Goal: Task Accomplishment & Management: Manage account settings

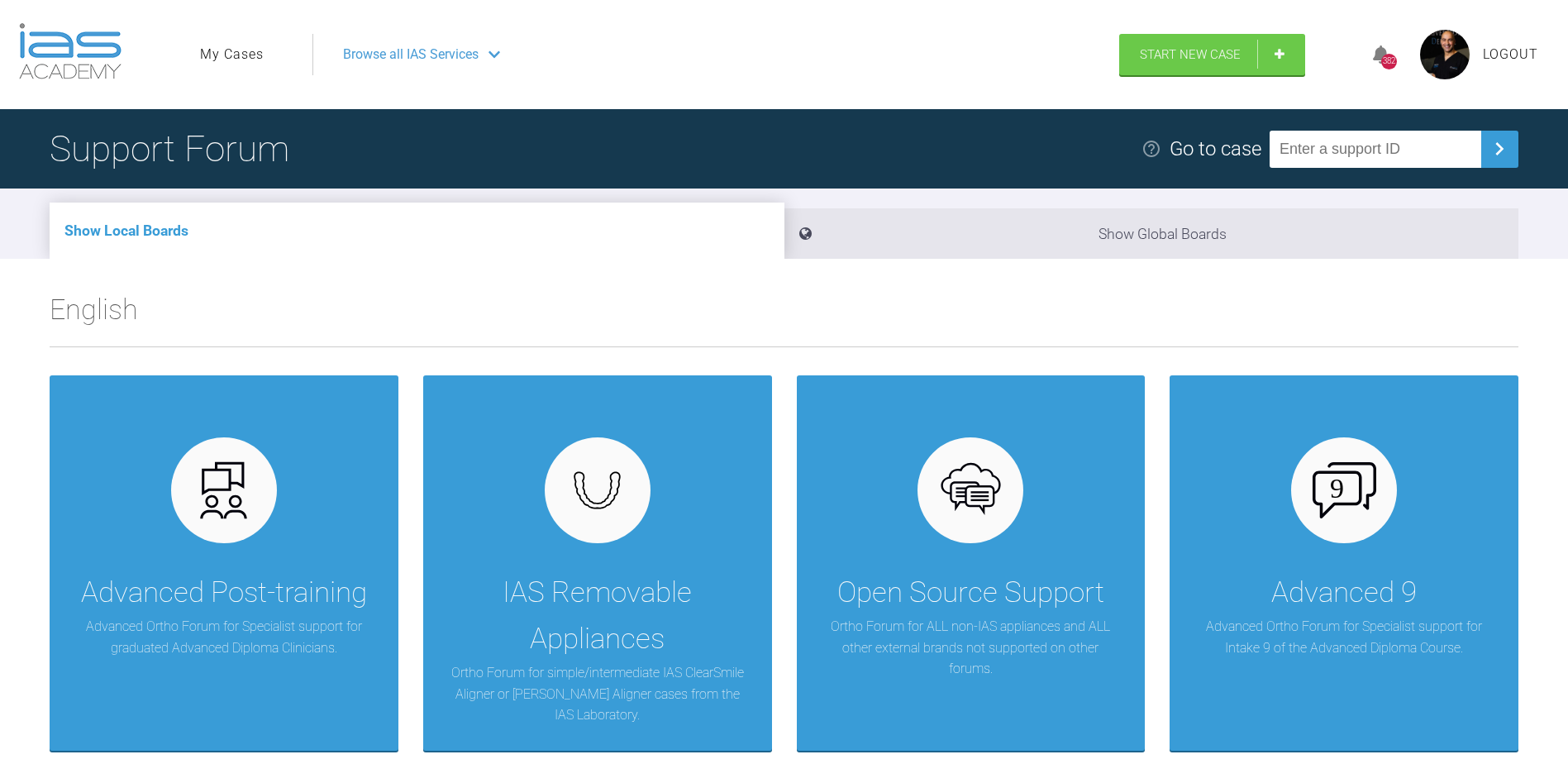
click at [237, 58] on link "My Cases" at bounding box center [232, 54] width 64 height 22
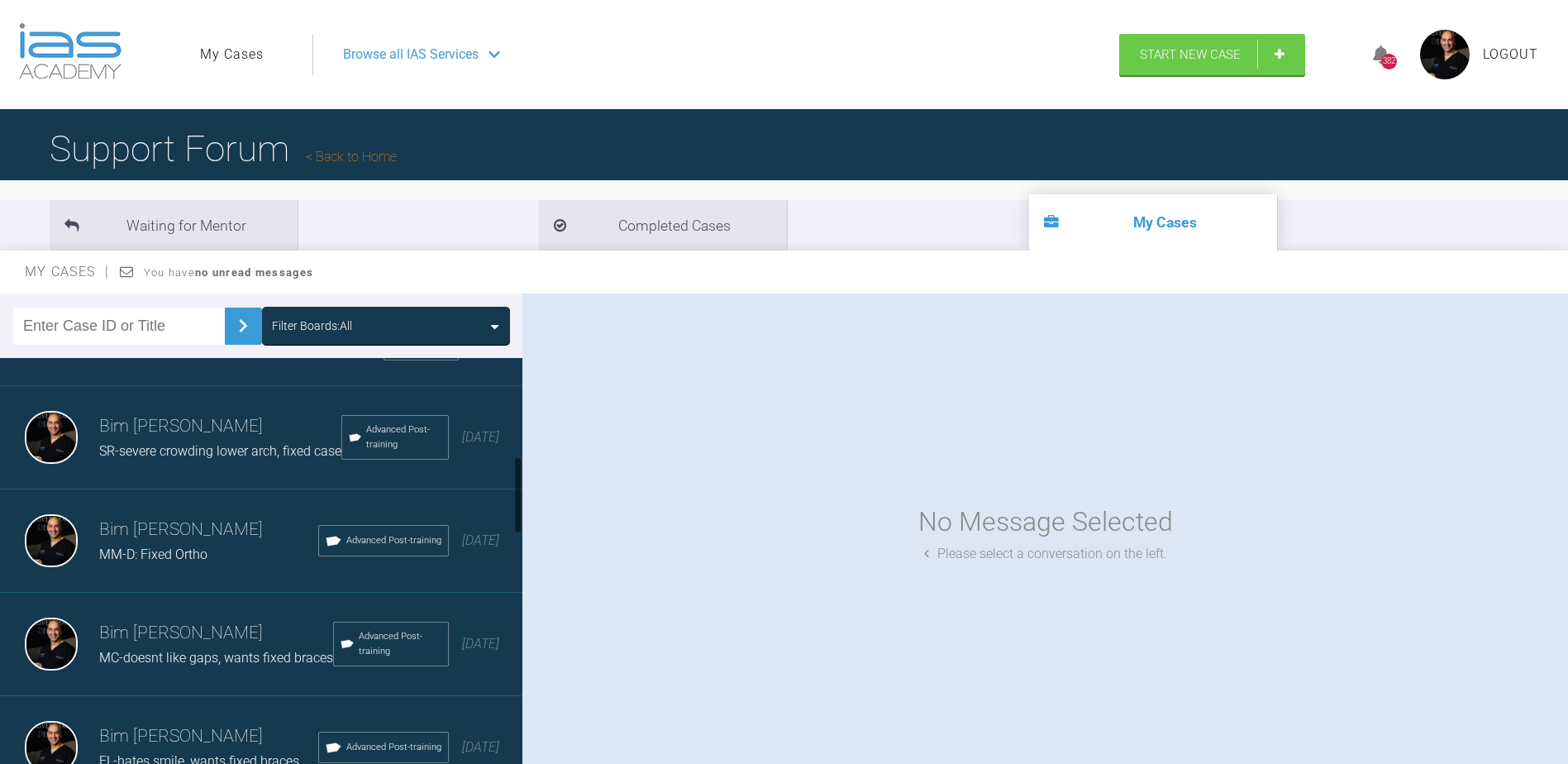
scroll to position [548, 0]
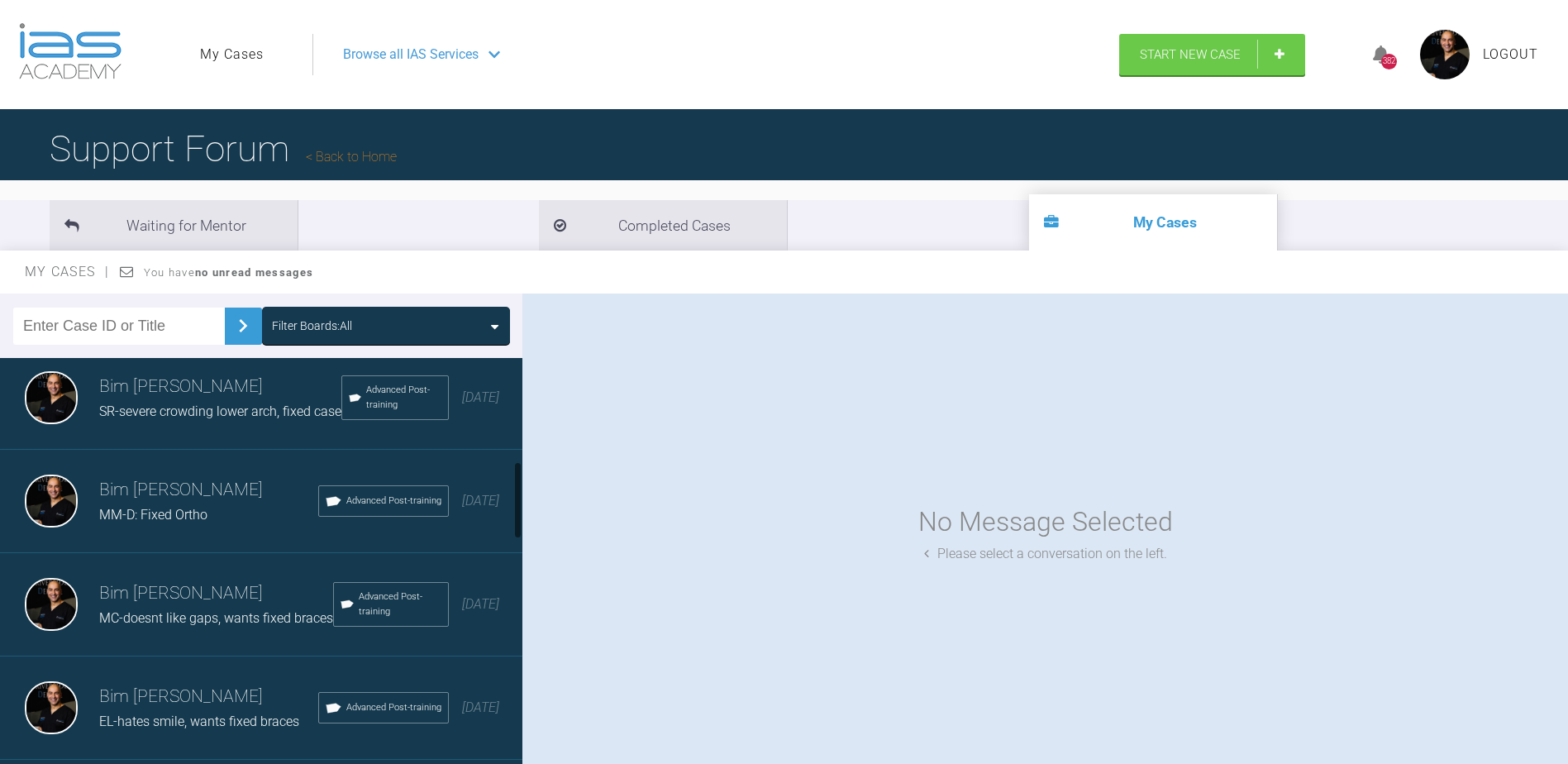
drag, startPoint x: 518, startPoint y: 393, endPoint x: 512, endPoint y: 497, distance: 104.2
click at [512, 497] on div "Bim [PERSON_NAME]-Child Ortho. Wants fixed braces Advanced Post-training [DATE]…" at bounding box center [261, 565] width 522 height 414
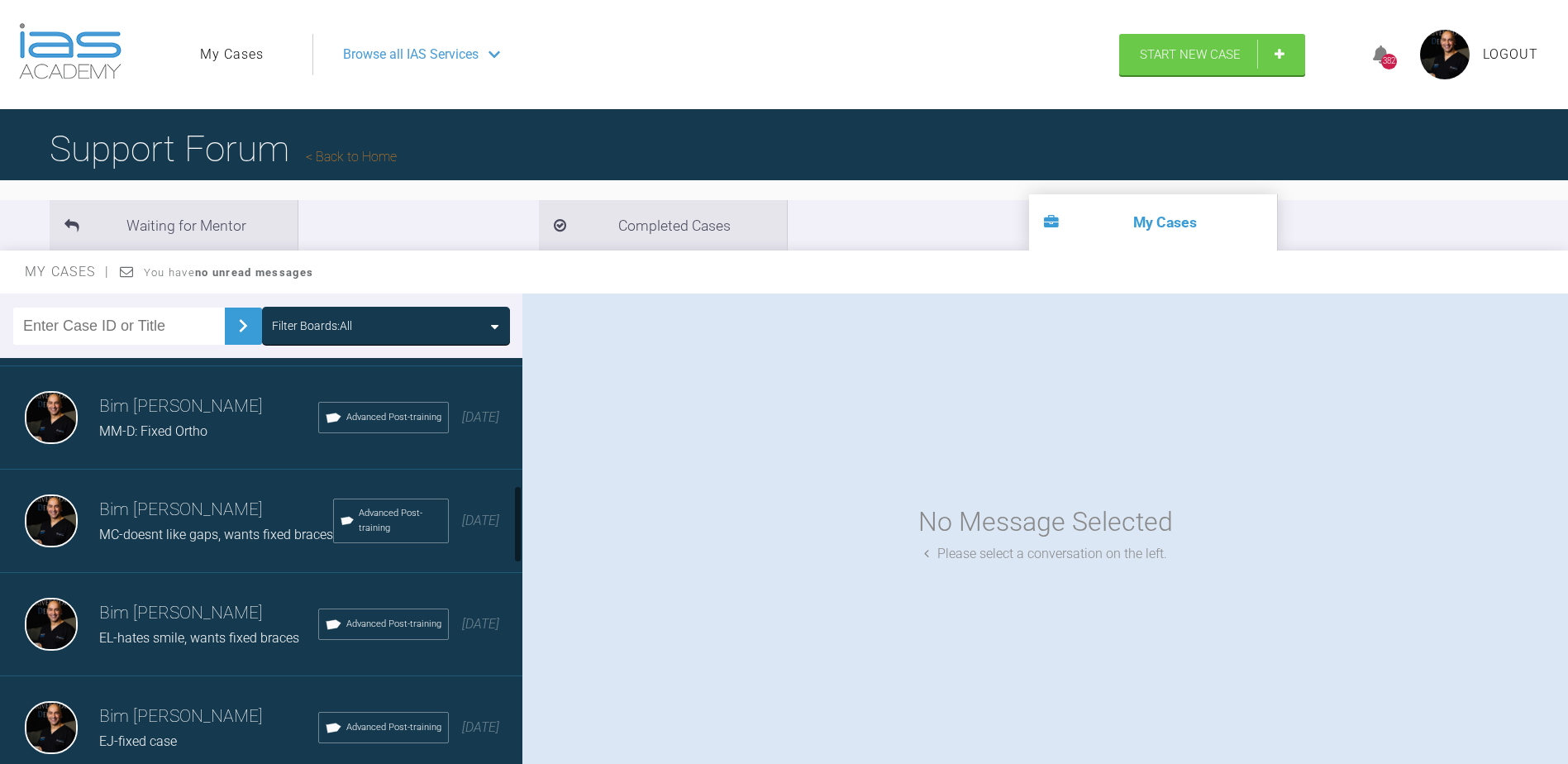
scroll to position [680, 0]
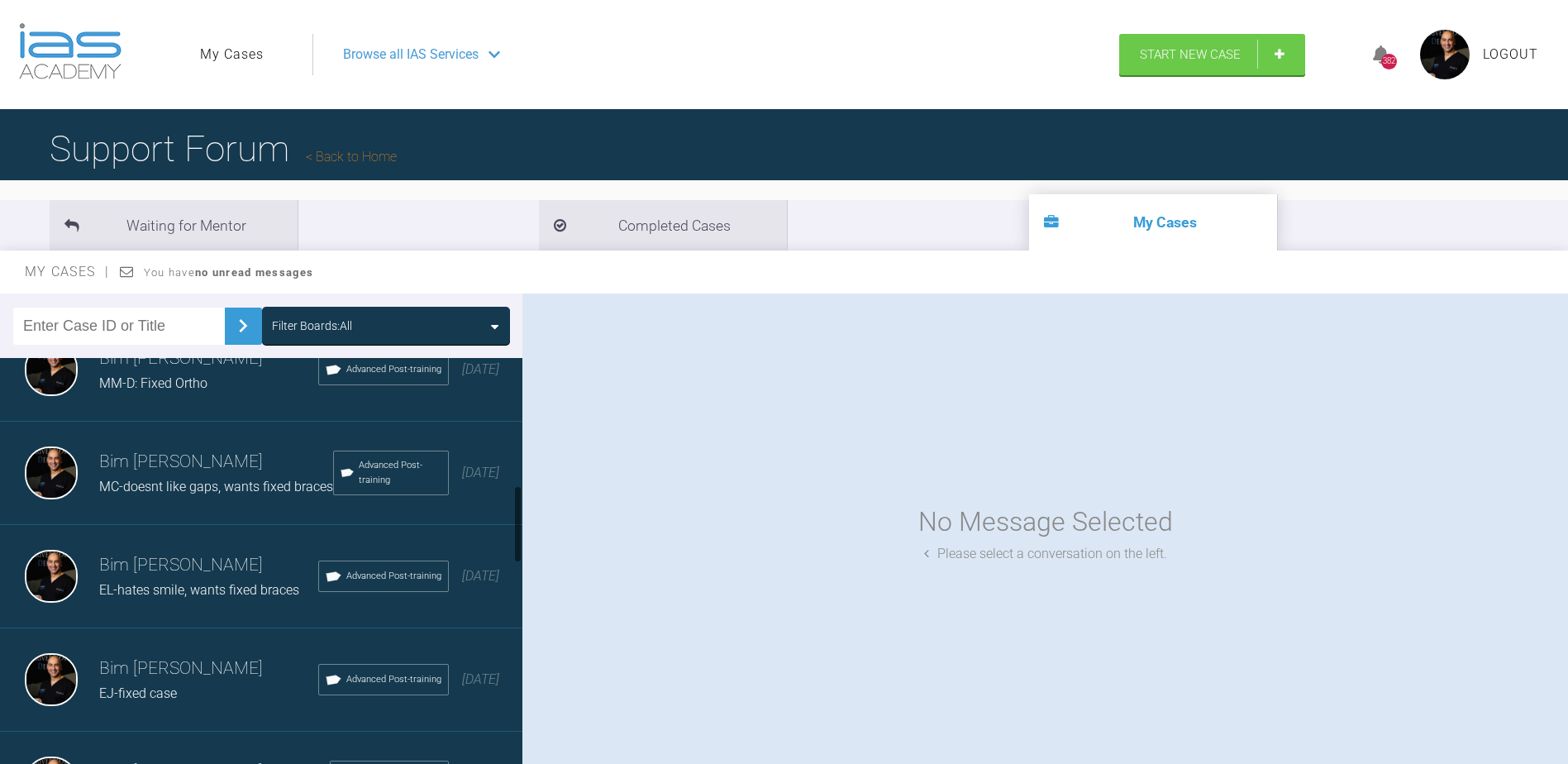
drag, startPoint x: 521, startPoint y: 475, endPoint x: 505, endPoint y: 497, distance: 27.2
click at [517, 498] on div at bounding box center [518, 524] width 6 height 78
click at [147, 525] on div "Bim [PERSON_NAME] MC-doesnt like gaps, wants fixed braces Advanced Post-trainin…" at bounding box center [267, 473] width 535 height 104
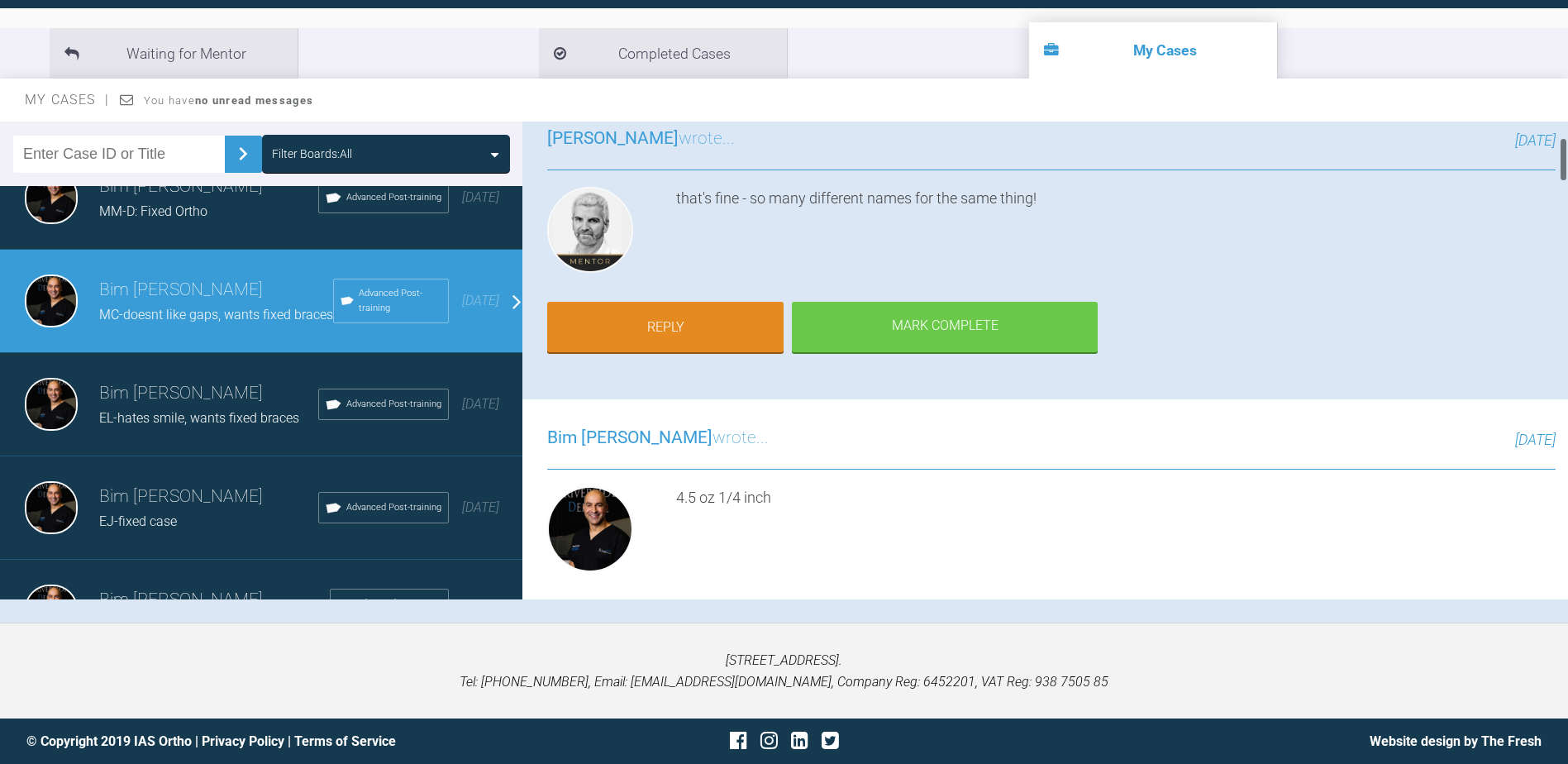
scroll to position [0, 0]
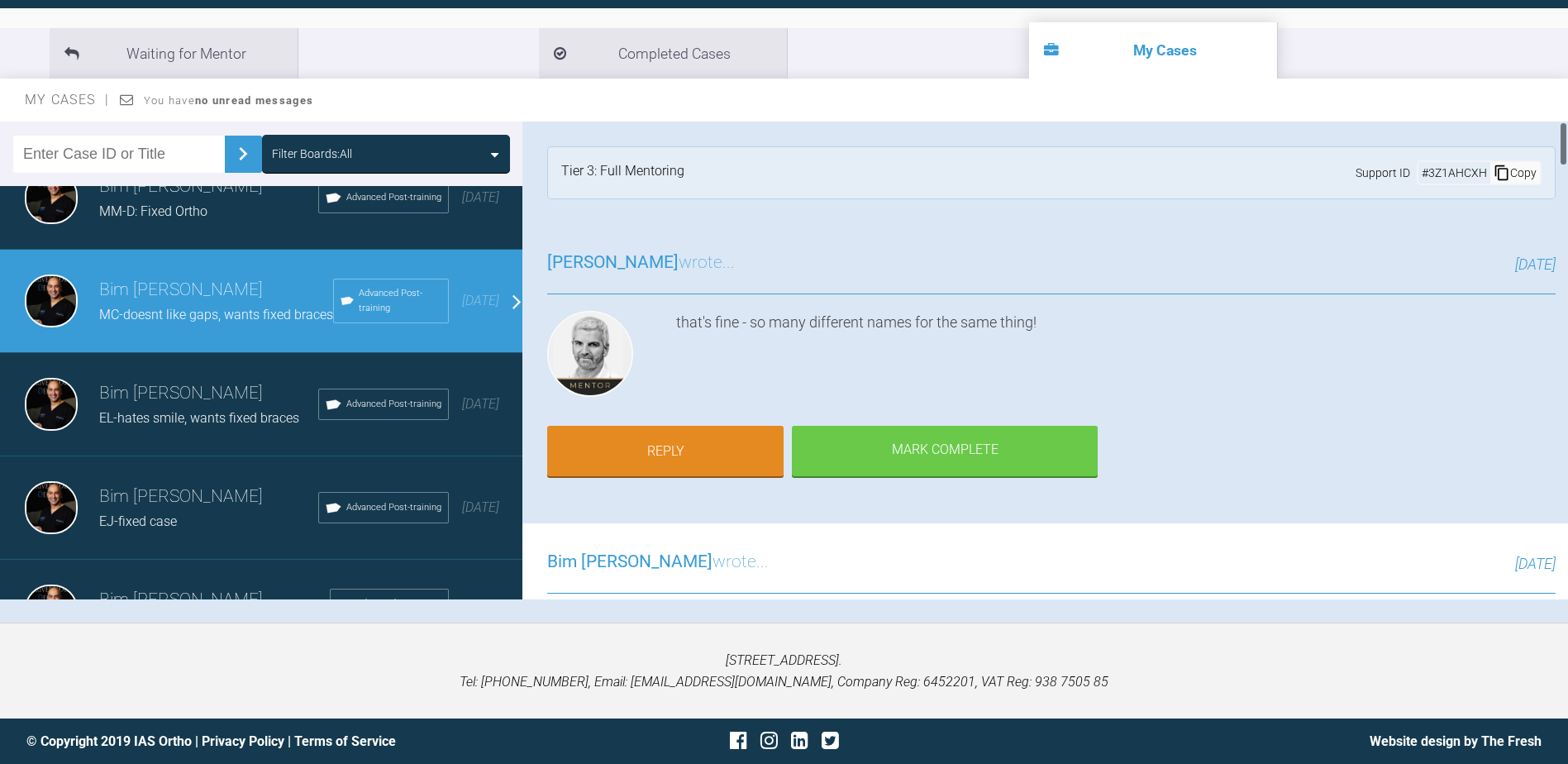
drag, startPoint x: 1564, startPoint y: 147, endPoint x: 1553, endPoint y: 141, distance: 12.5
click at [1553, 141] on div "Bim [PERSON_NAME] MC-doesnt like gaps, wants fixed braces a few seconds ago Tie…" at bounding box center [1045, 360] width 1046 height 478
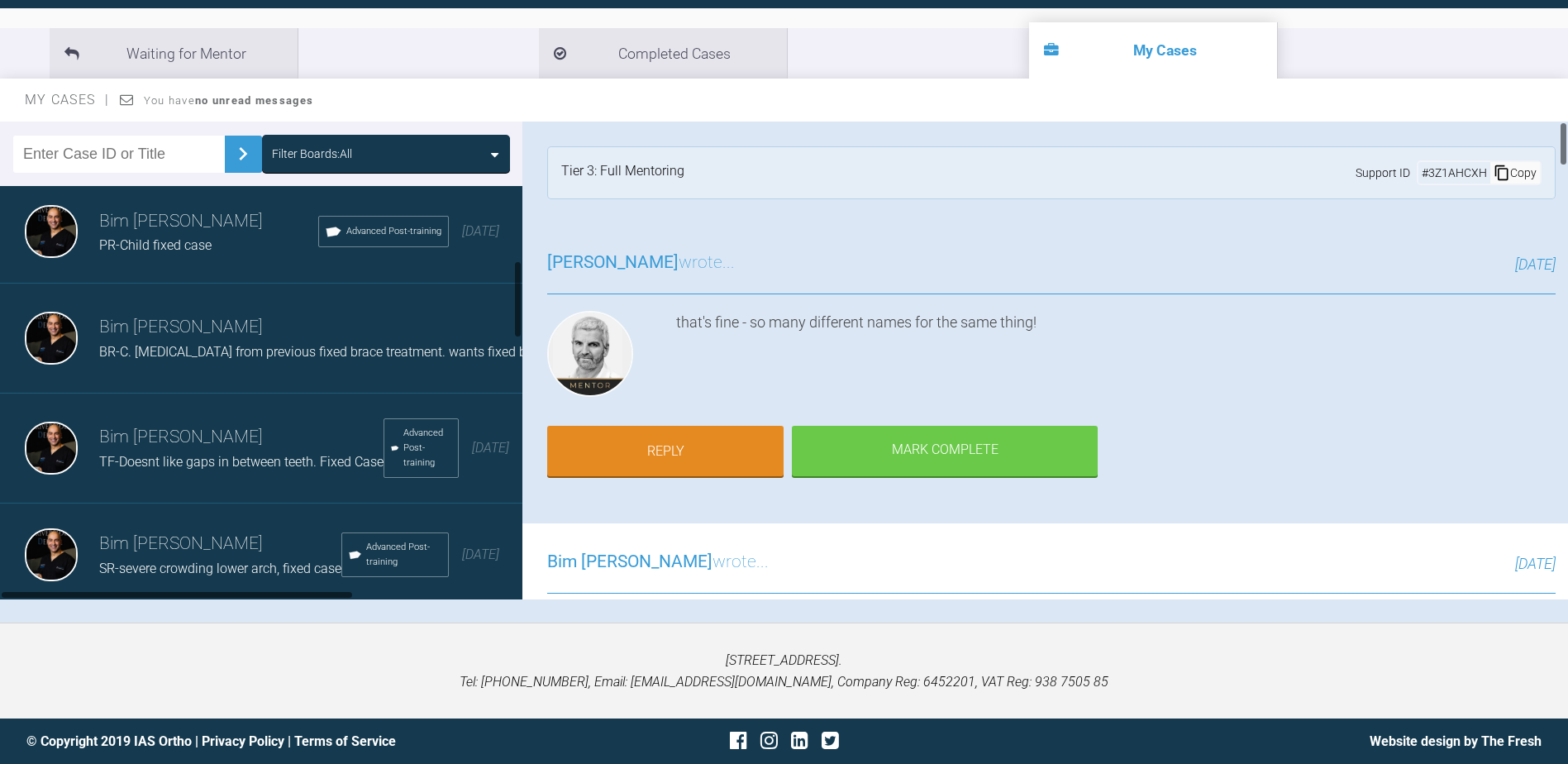
scroll to position [181, 0]
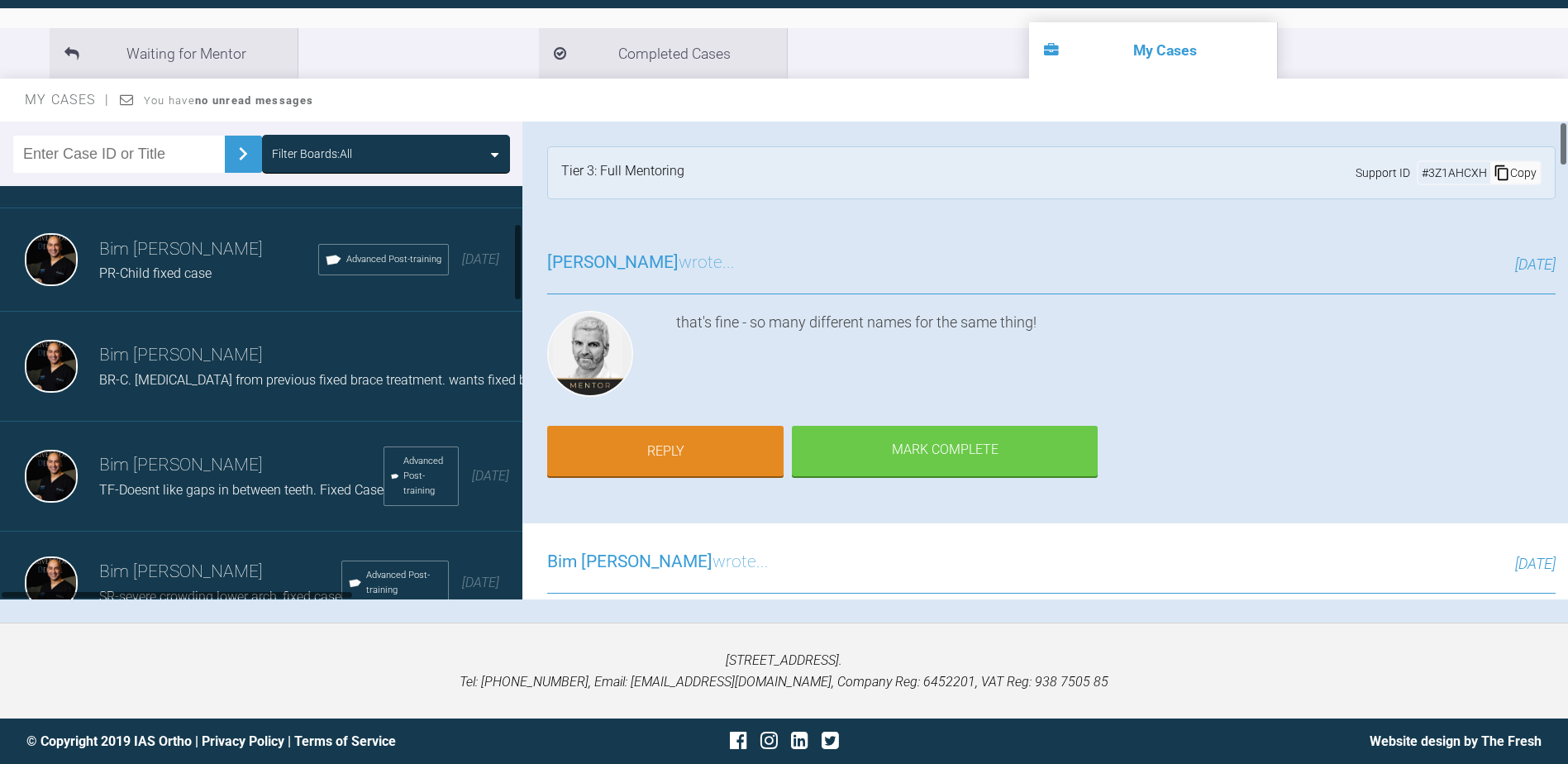
drag, startPoint x: 517, startPoint y: 336, endPoint x: 467, endPoint y: 181, distance: 162.9
click at [533, 241] on div "Filter Boards: All Bim [PERSON_NAME]-Child Ortho. Wants fixed braces Advanced P…" at bounding box center [784, 372] width 1568 height 501
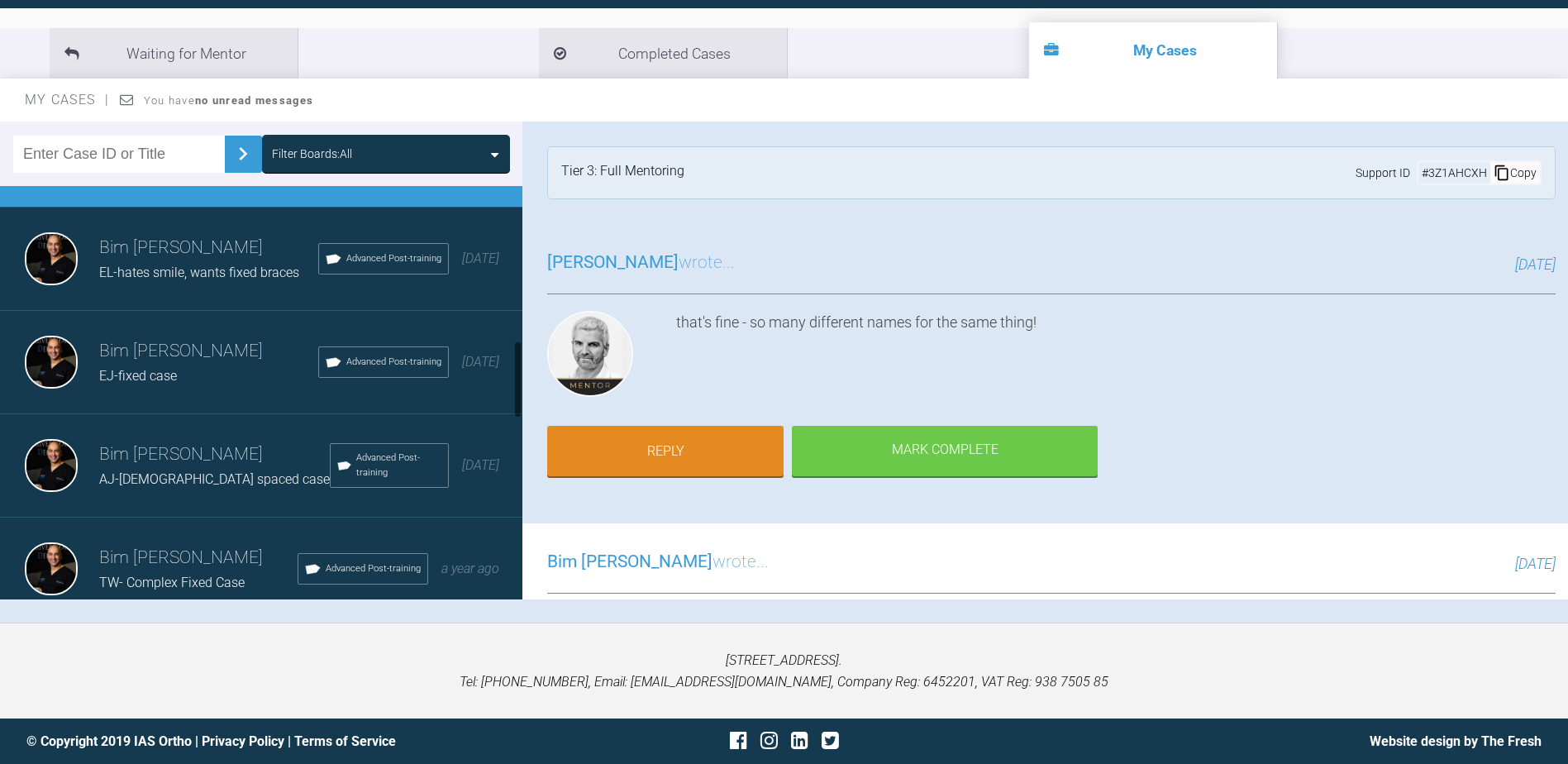
scroll to position [843, 0]
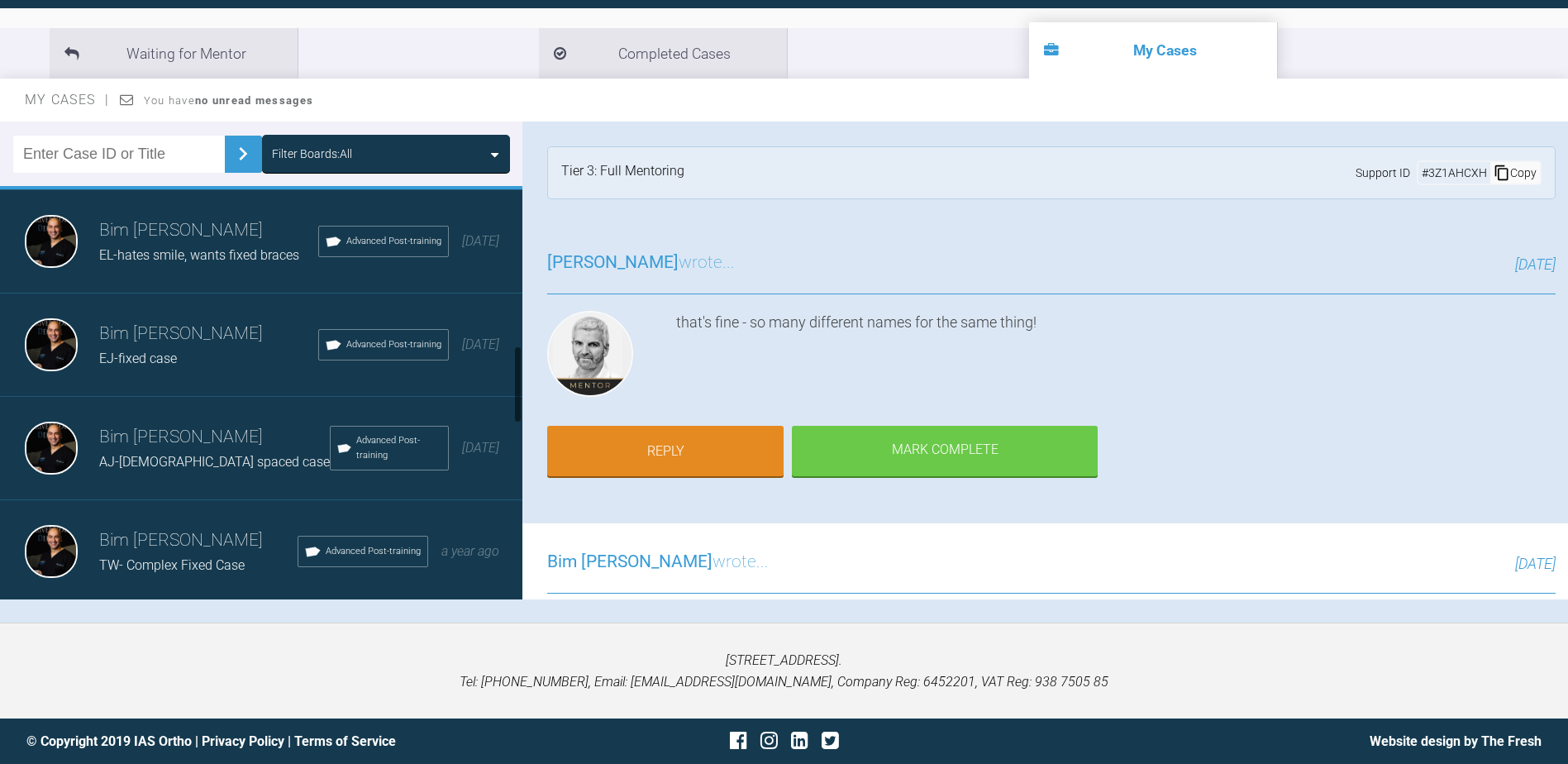
drag, startPoint x: 520, startPoint y: 250, endPoint x: 525, endPoint y: 375, distance: 125.1
click at [525, 375] on div "Filter Boards: All Bim [PERSON_NAME]-Child Ortho. Wants fixed braces Advanced P…" at bounding box center [784, 372] width 1568 height 501
click at [147, 451] on h3 "Bim [PERSON_NAME]" at bounding box center [215, 437] width 231 height 28
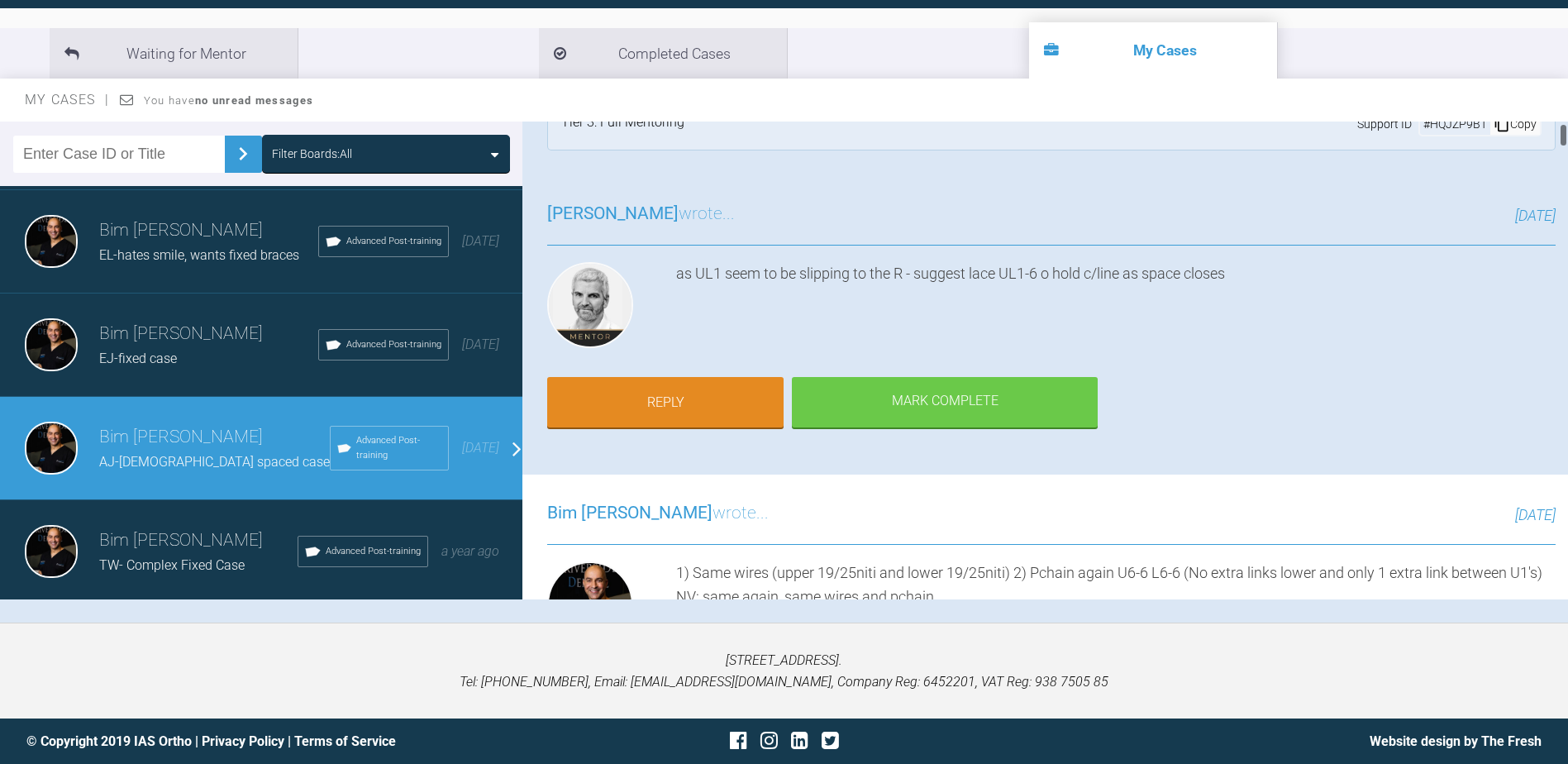
scroll to position [0, 0]
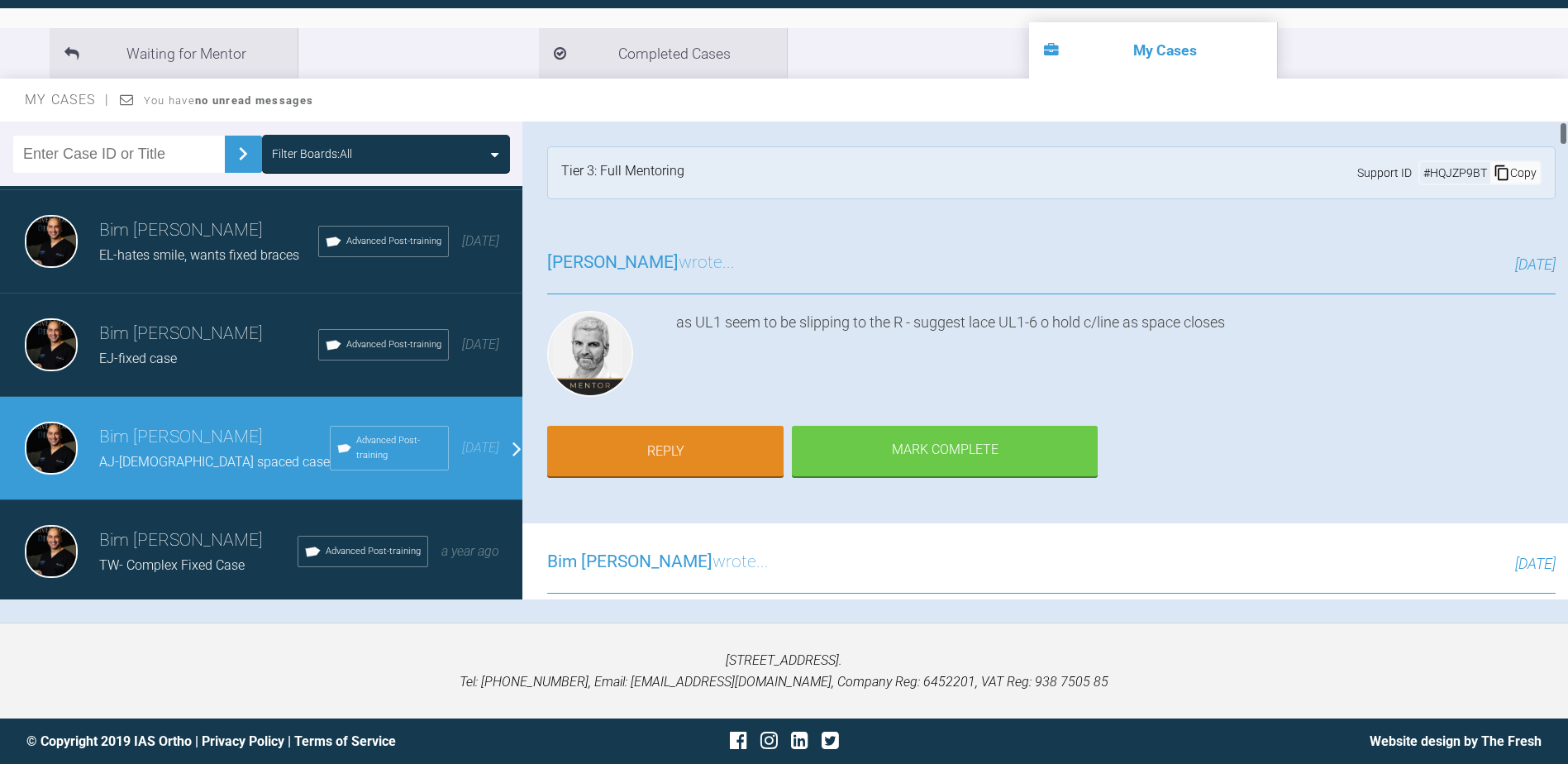
drag, startPoint x: 1562, startPoint y: 139, endPoint x: 1550, endPoint y: 113, distance: 28.6
click at [1550, 113] on div "My Cases You have no unread messages Filter Boards: All Bim [PERSON_NAME]-Child…" at bounding box center [784, 350] width 1568 height 544
click at [195, 348] on h3 "Bim [PERSON_NAME]" at bounding box center [209, 334] width 219 height 28
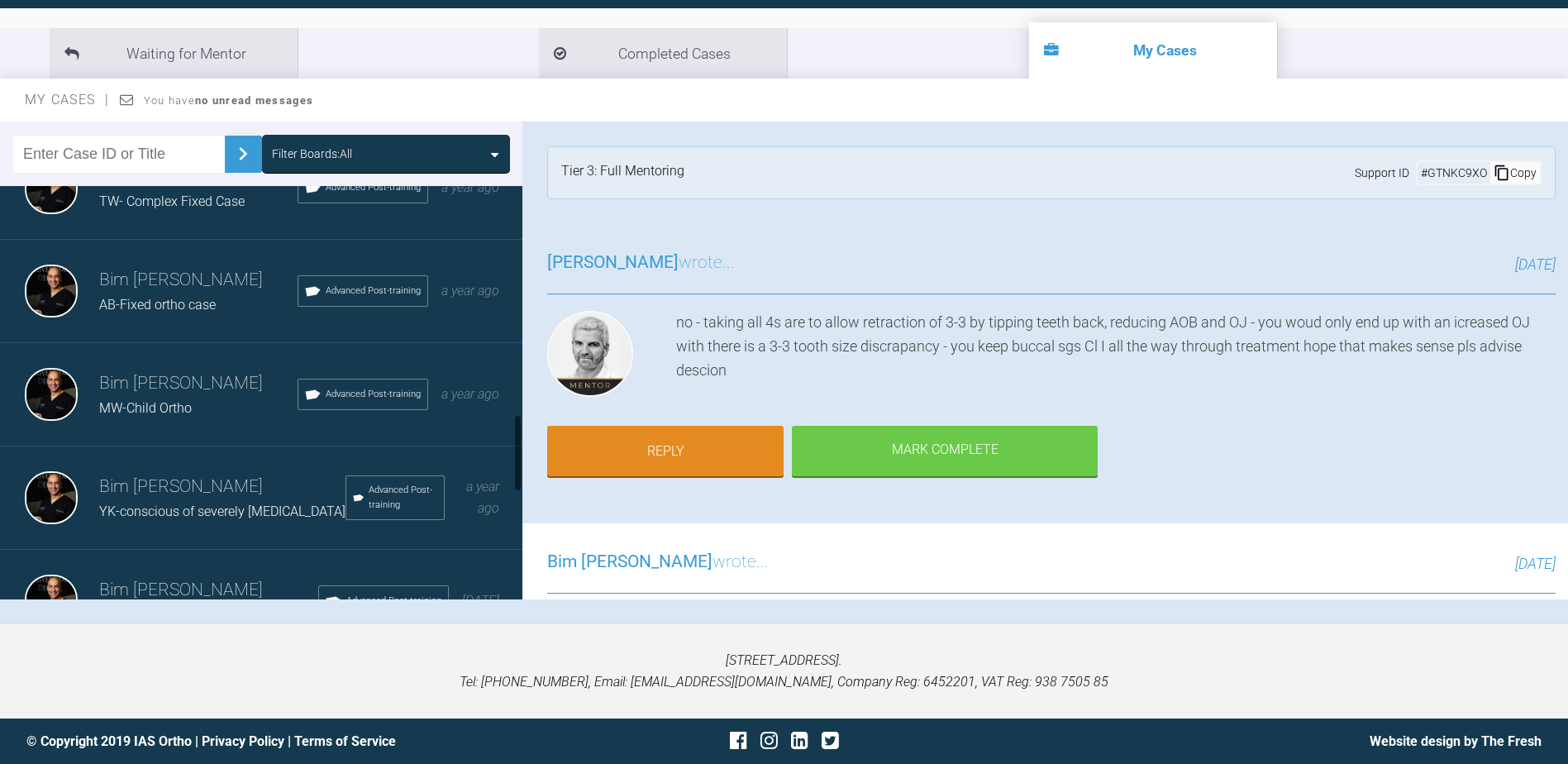
drag, startPoint x: 516, startPoint y: 357, endPoint x: 502, endPoint y: 428, distance: 72.4
click at [506, 426] on div "Bim [PERSON_NAME]-Child Ortho. Wants fixed braces Advanced Post-training [DATE]…" at bounding box center [261, 393] width 522 height 414
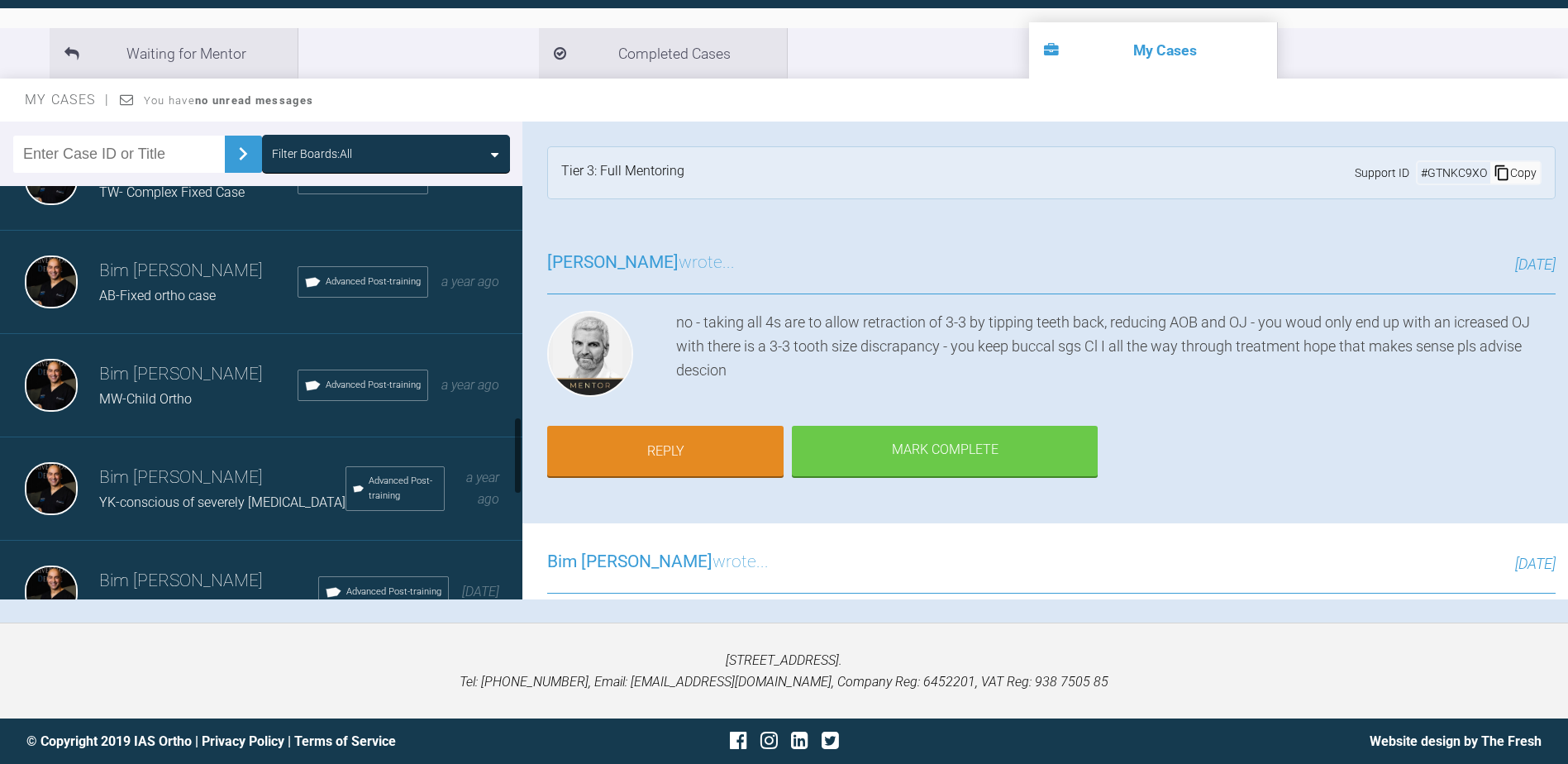
click at [191, 389] on h3 "Bim [PERSON_NAME]" at bounding box center [198, 374] width 198 height 28
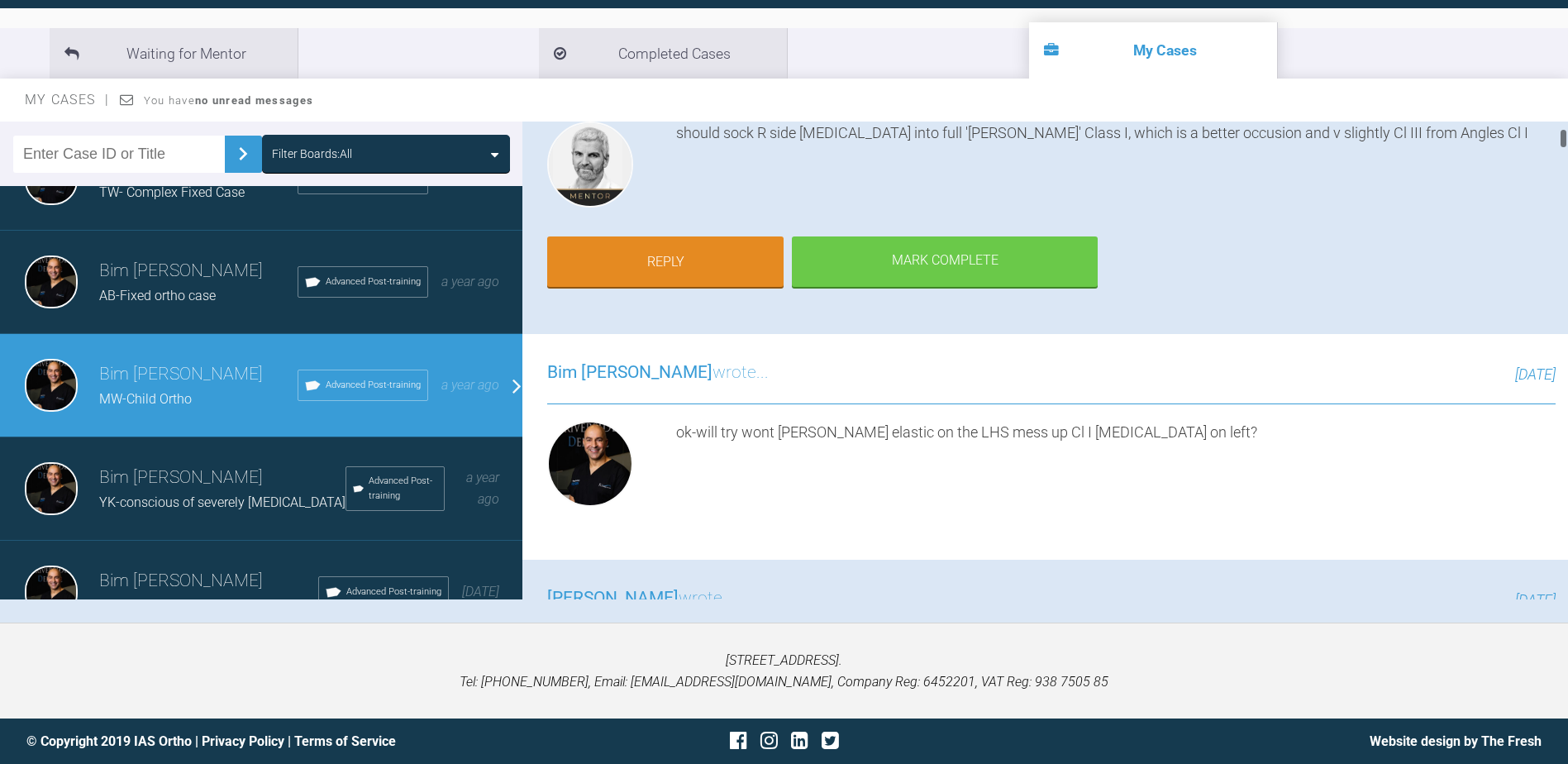
scroll to position [0, 0]
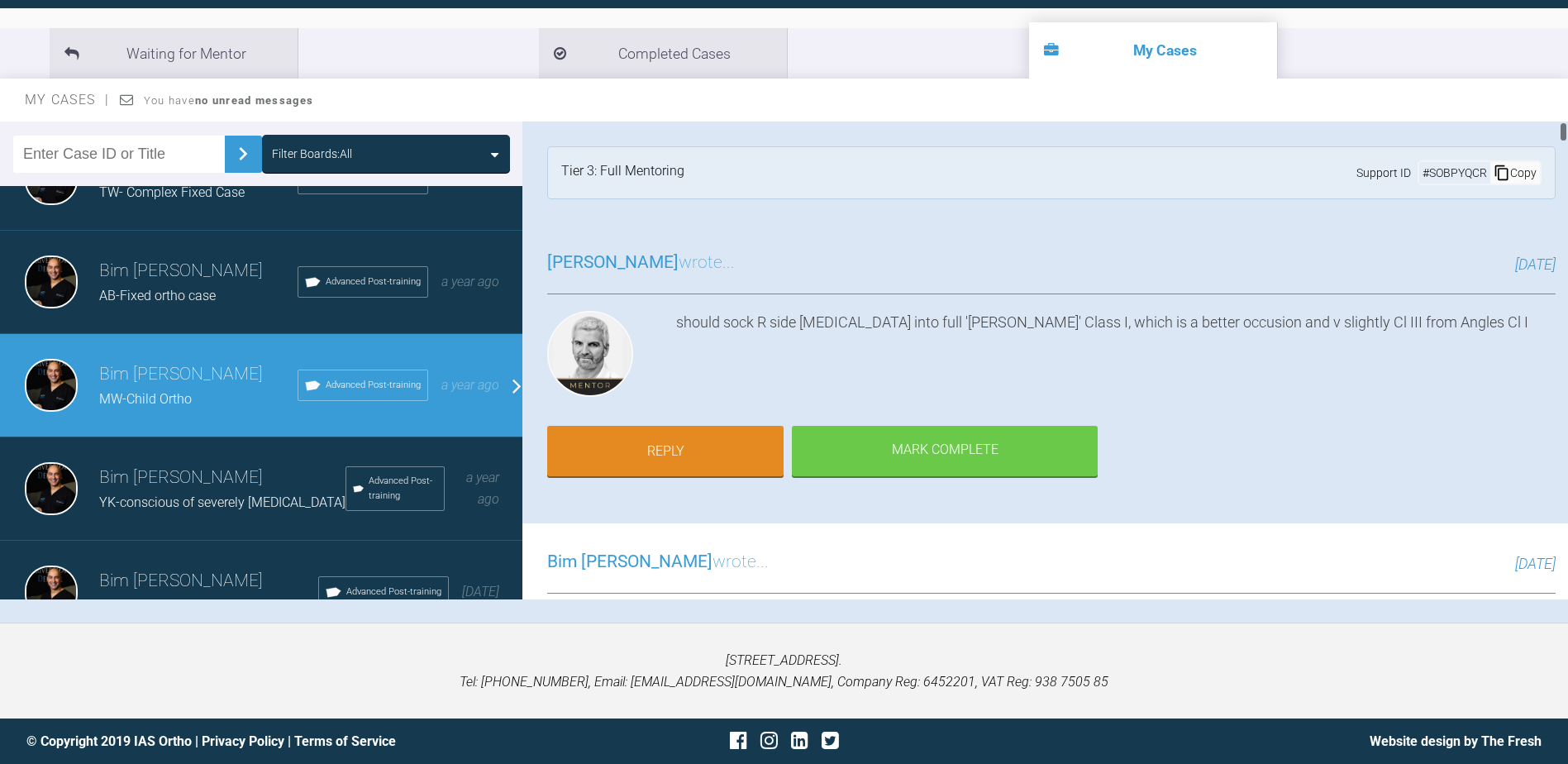
drag, startPoint x: 1561, startPoint y: 128, endPoint x: 1577, endPoint y: 110, distance: 24.1
click at [1567, 110] on html "My Cases Logout Browse all IAS Services Start New Case 382 Logout Support Forum…" at bounding box center [784, 296] width 1568 height 936
